Goal: Information Seeking & Learning: Learn about a topic

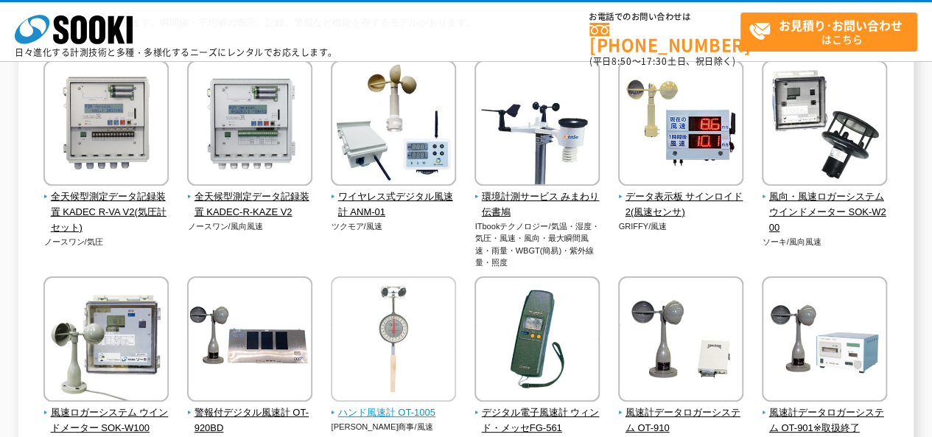
scroll to position [147, 0]
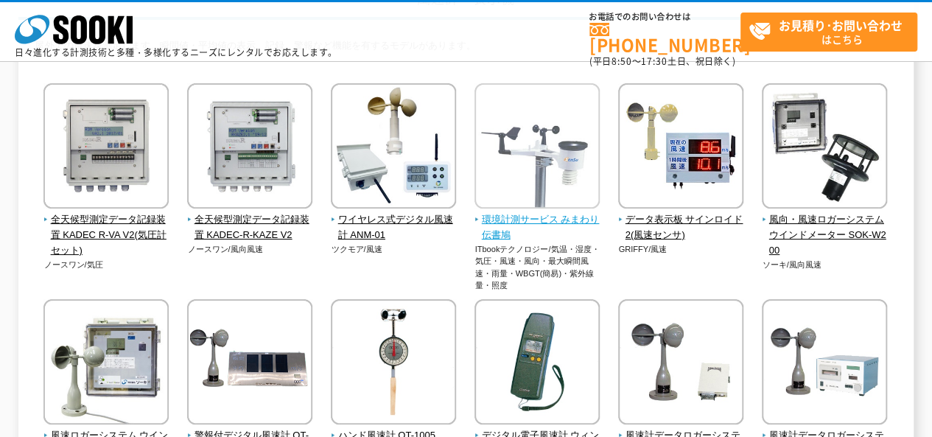
click at [536, 186] on img at bounding box center [537, 147] width 125 height 129
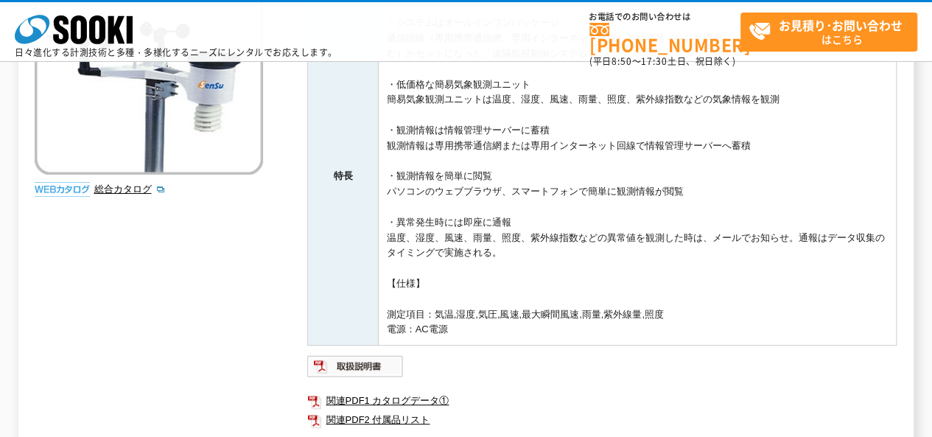
scroll to position [116, 0]
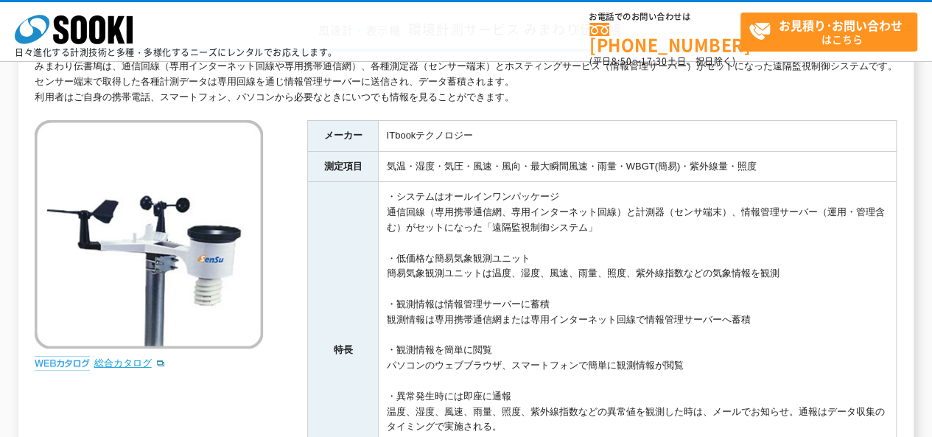
click at [143, 368] on link "総合カタログ" at bounding box center [130, 362] width 72 height 11
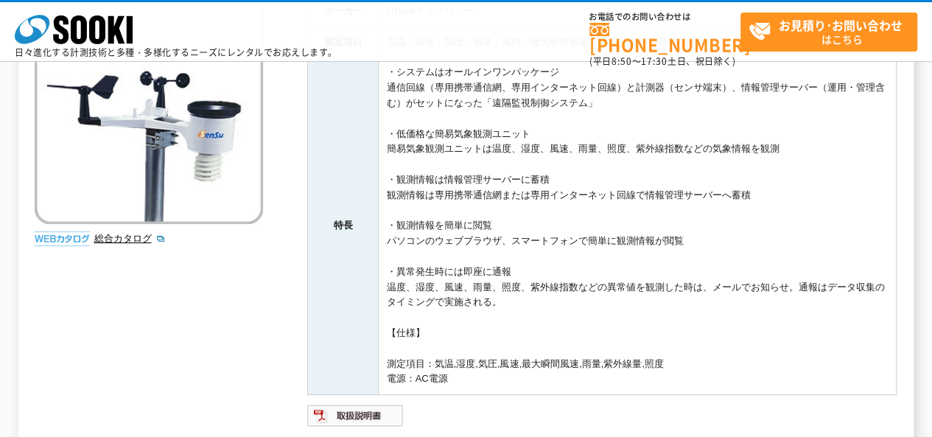
scroll to position [264, 0]
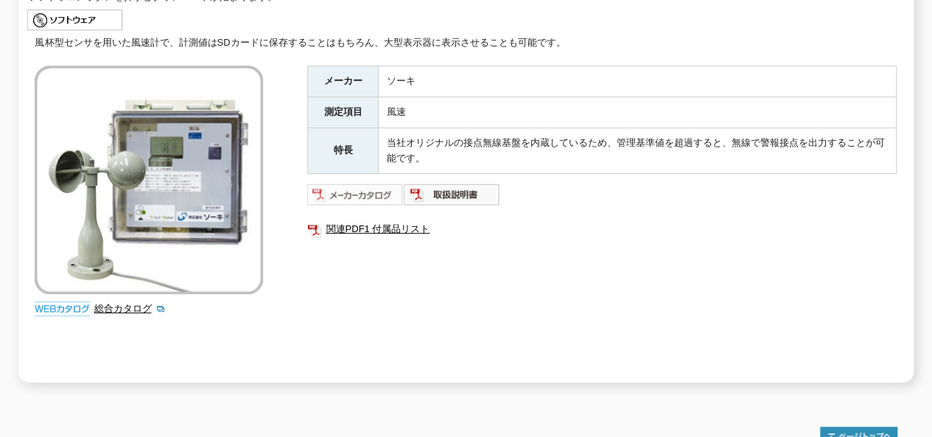
scroll to position [414, 0]
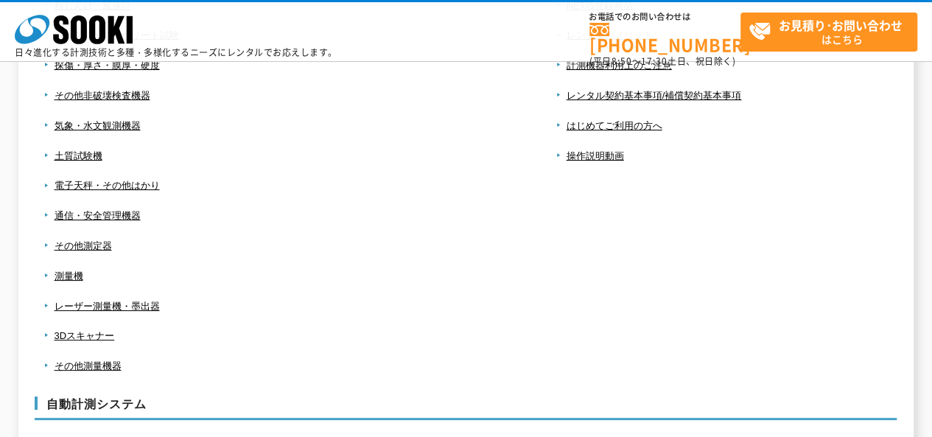
scroll to position [74, 0]
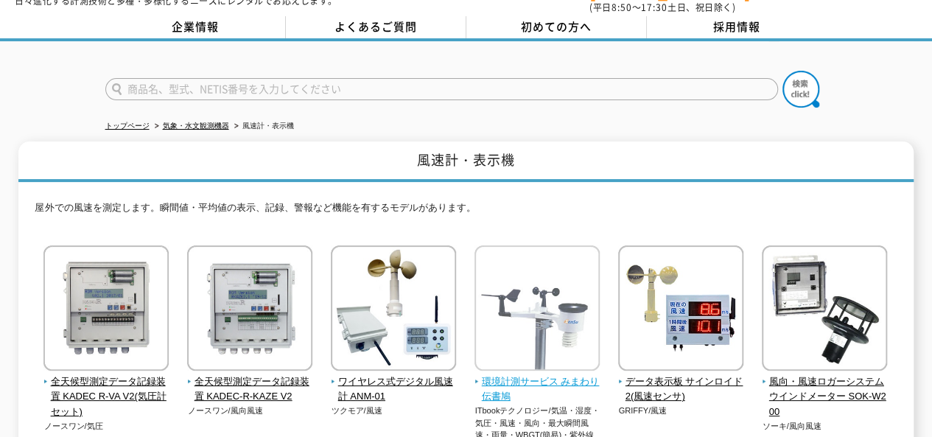
scroll to position [74, 0]
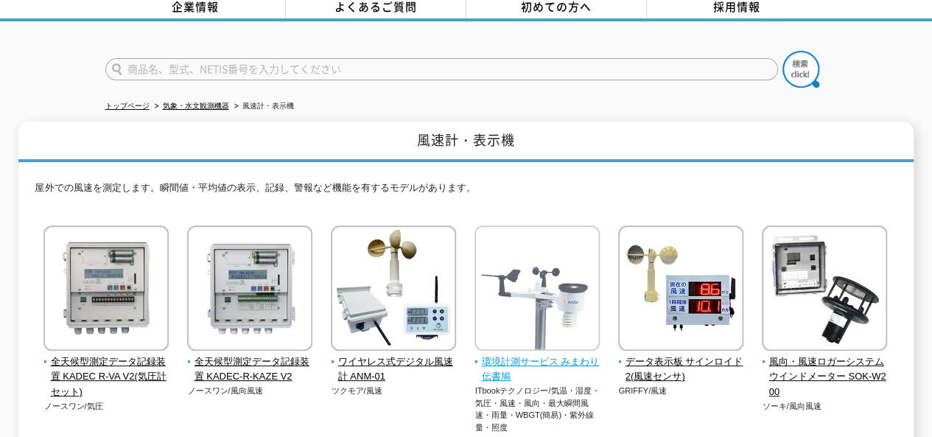
click at [528, 286] on img at bounding box center [537, 289] width 125 height 129
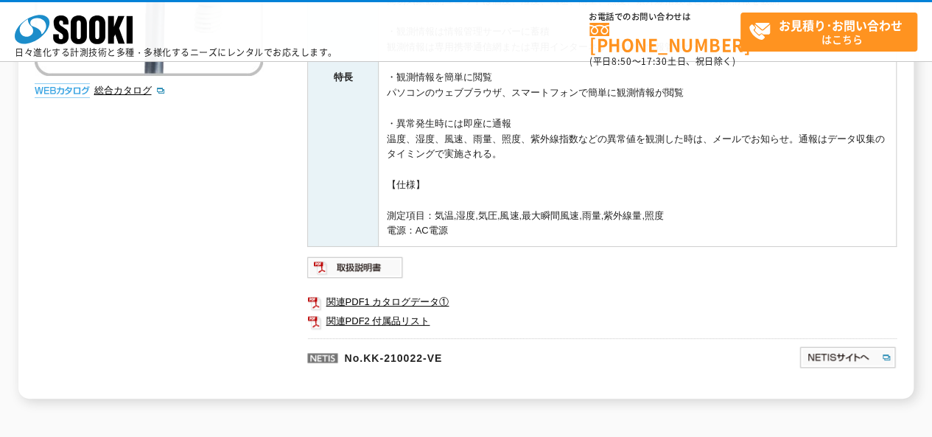
scroll to position [442, 0]
